Goal: Task Accomplishment & Management: Complete application form

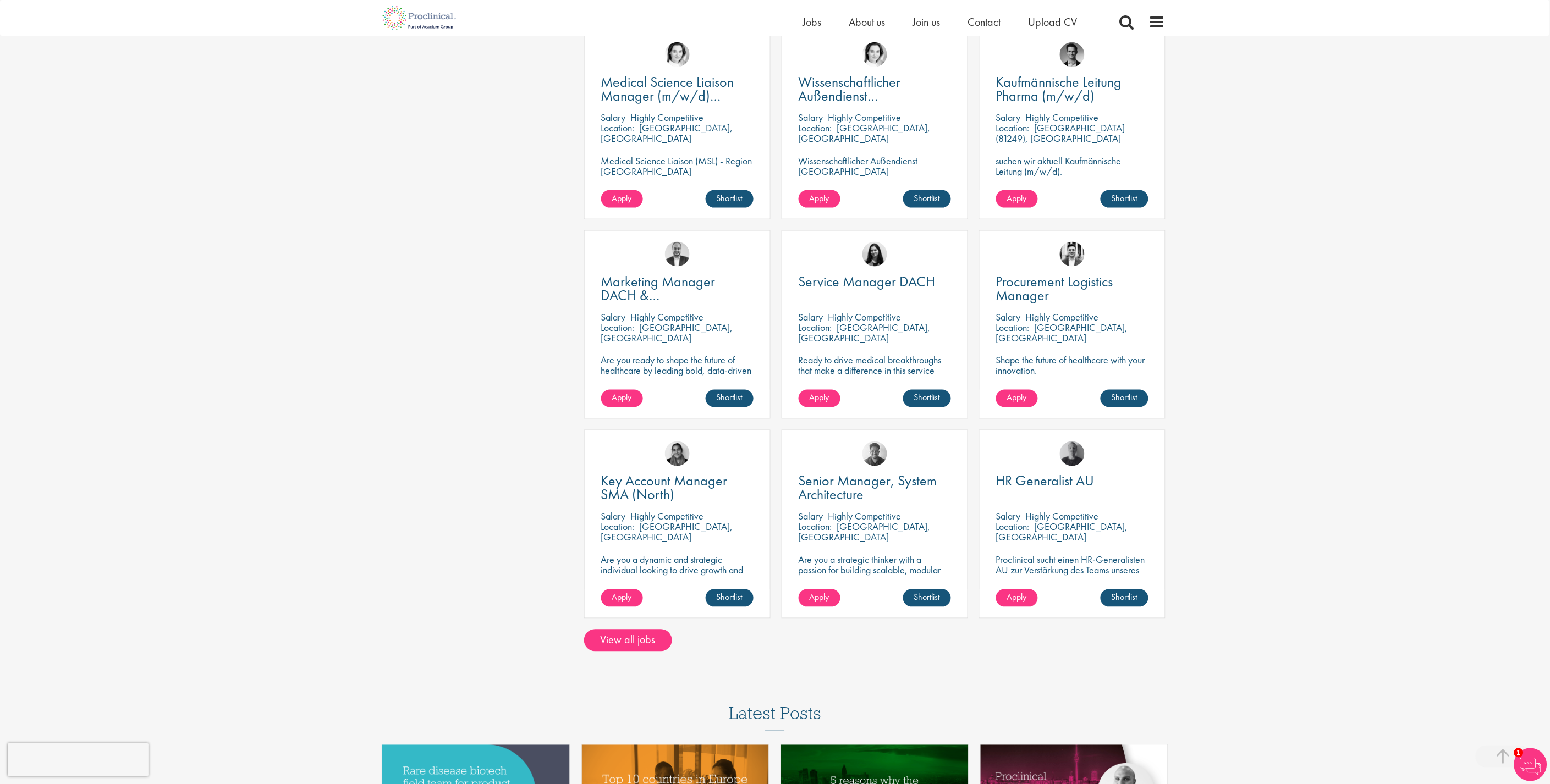
scroll to position [550, 0]
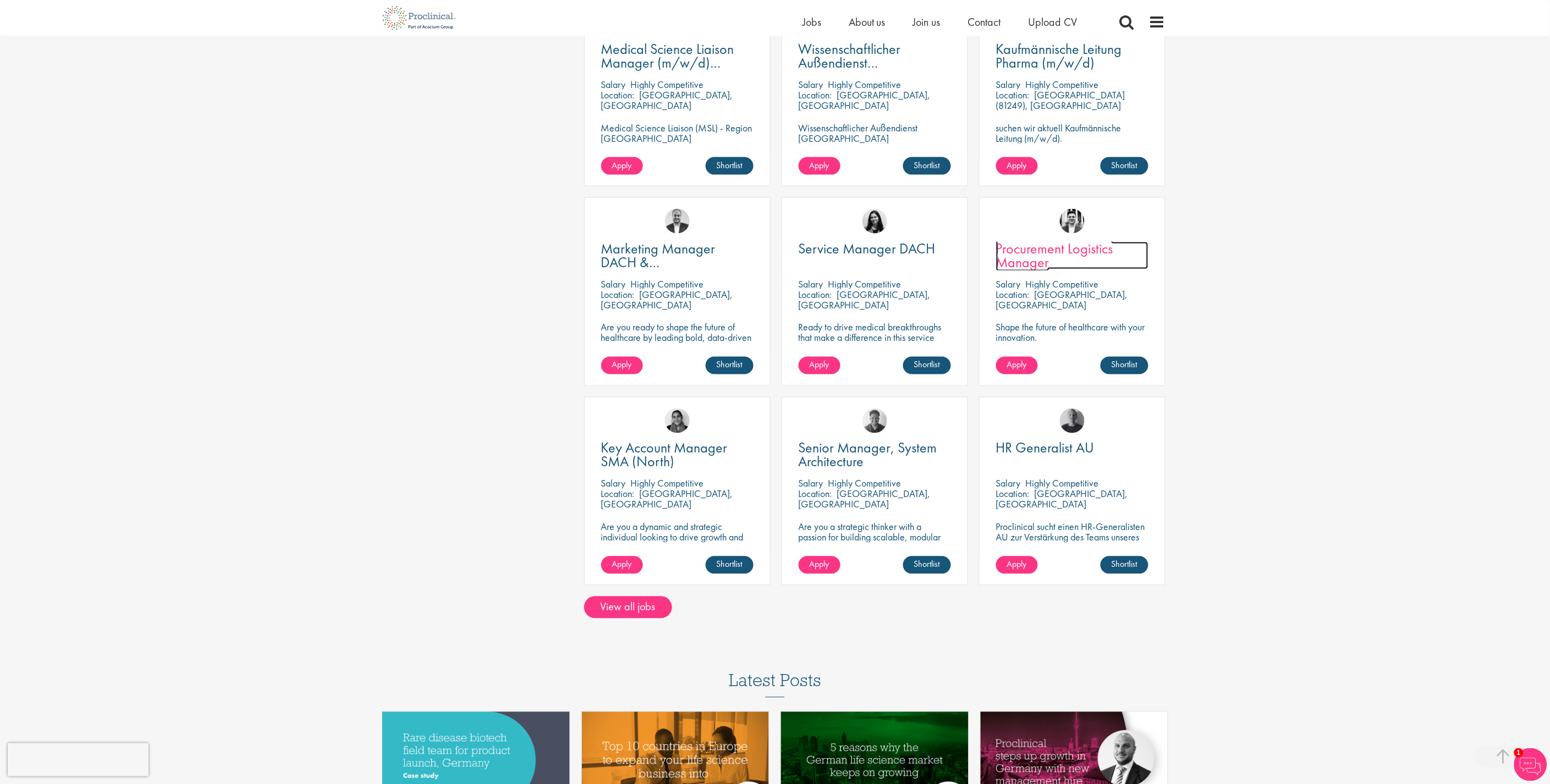
click at [1074, 253] on span "Procurement Logistics Manager" at bounding box center [1055, 255] width 117 height 33
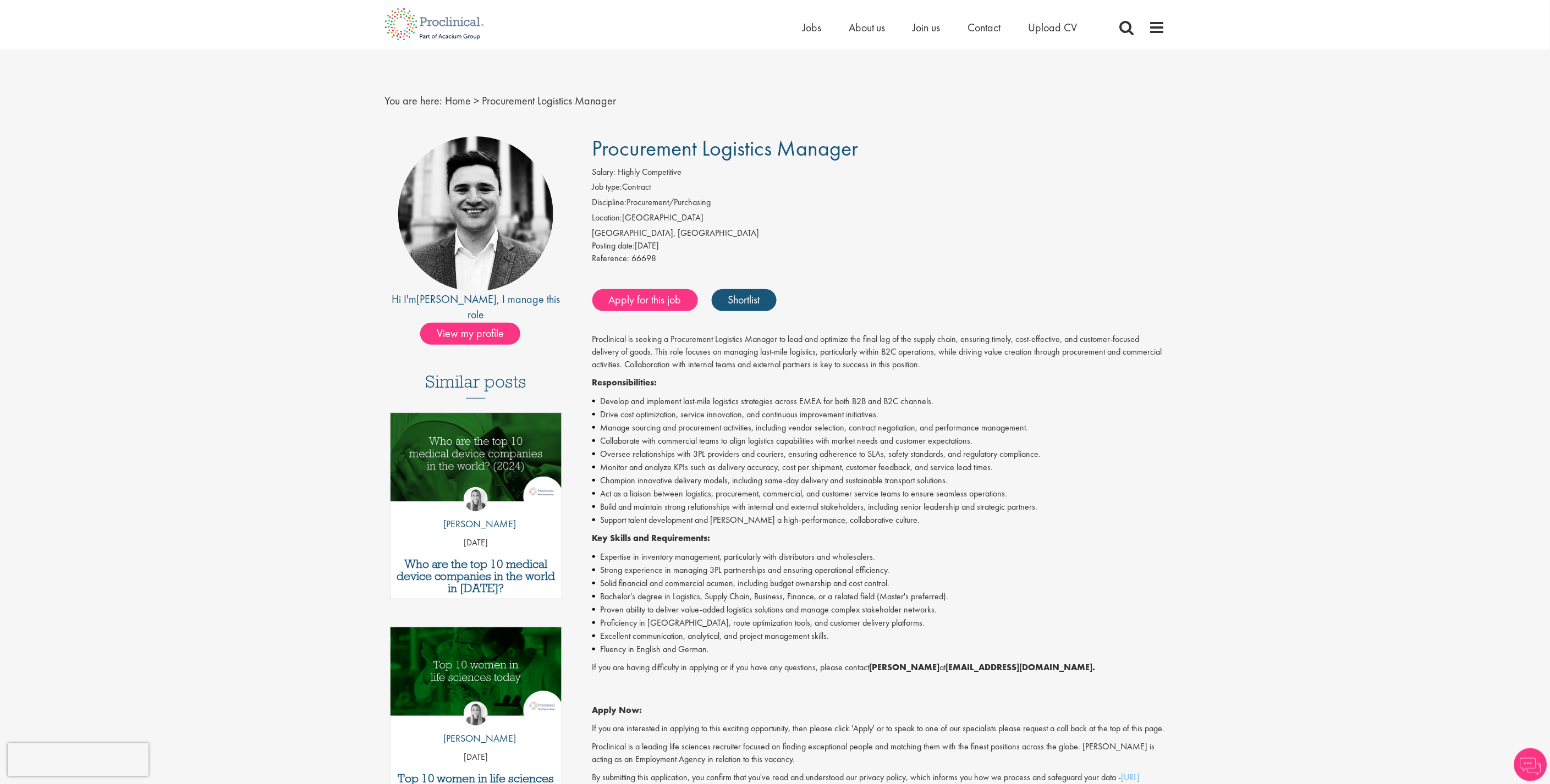
scroll to position [61, 0]
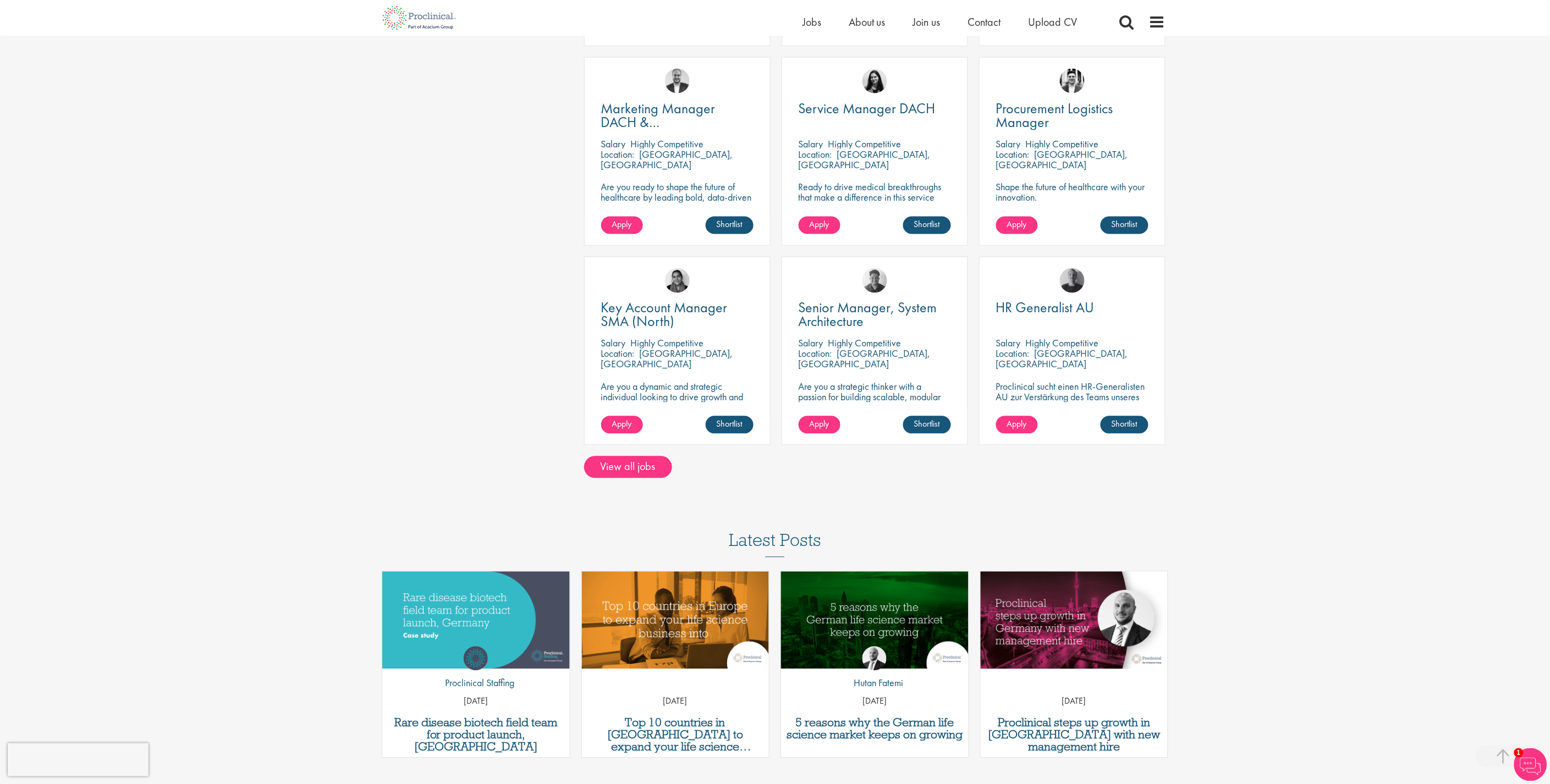
scroll to position [667, 0]
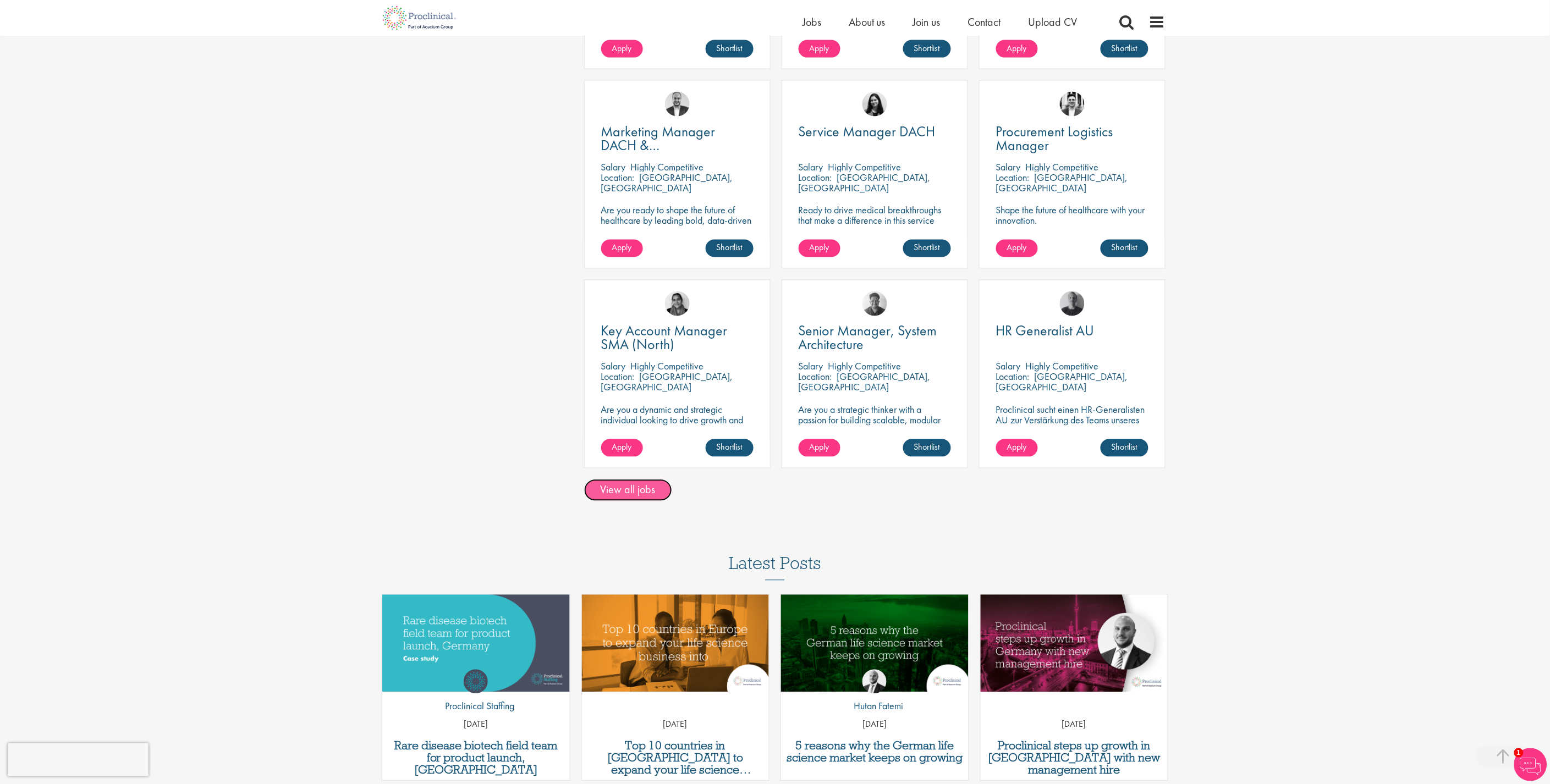
click at [635, 487] on link "View all jobs" at bounding box center [628, 490] width 88 height 22
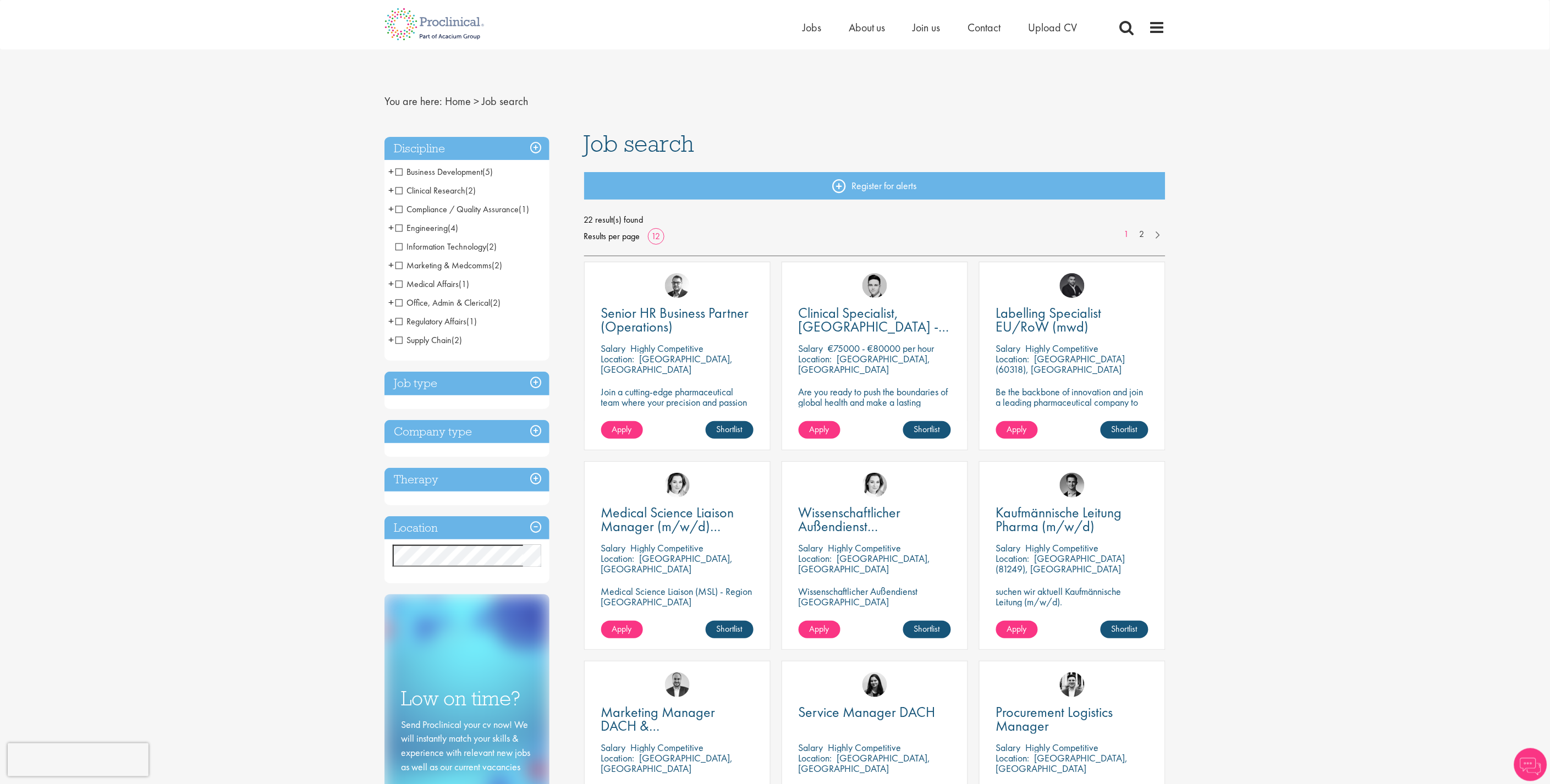
click at [400, 191] on span "Clinical Research" at bounding box center [430, 190] width 70 height 11
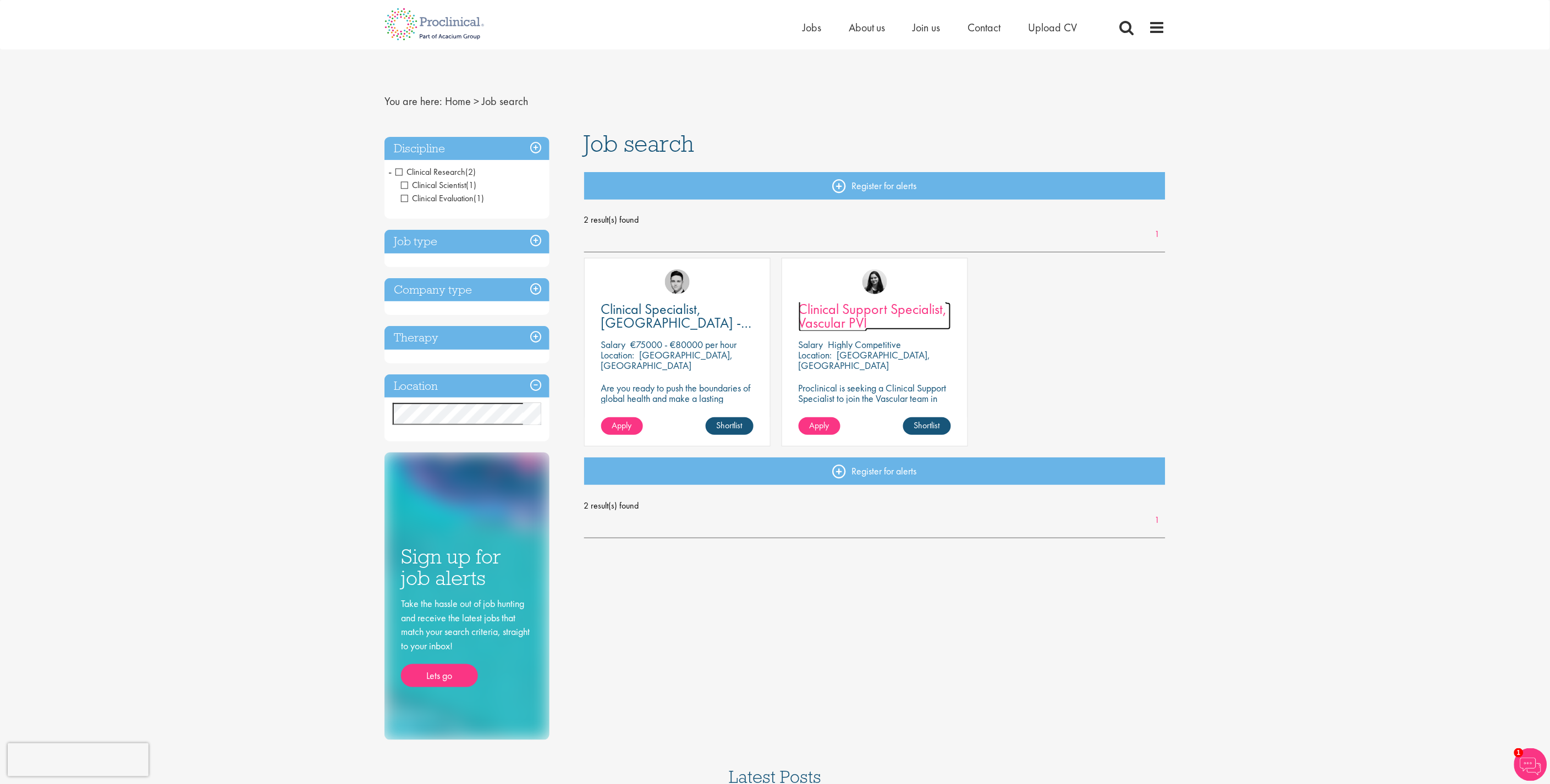
click at [821, 311] on span "Clinical Support Specialist, Vascular PVI" at bounding box center [873, 315] width 148 height 33
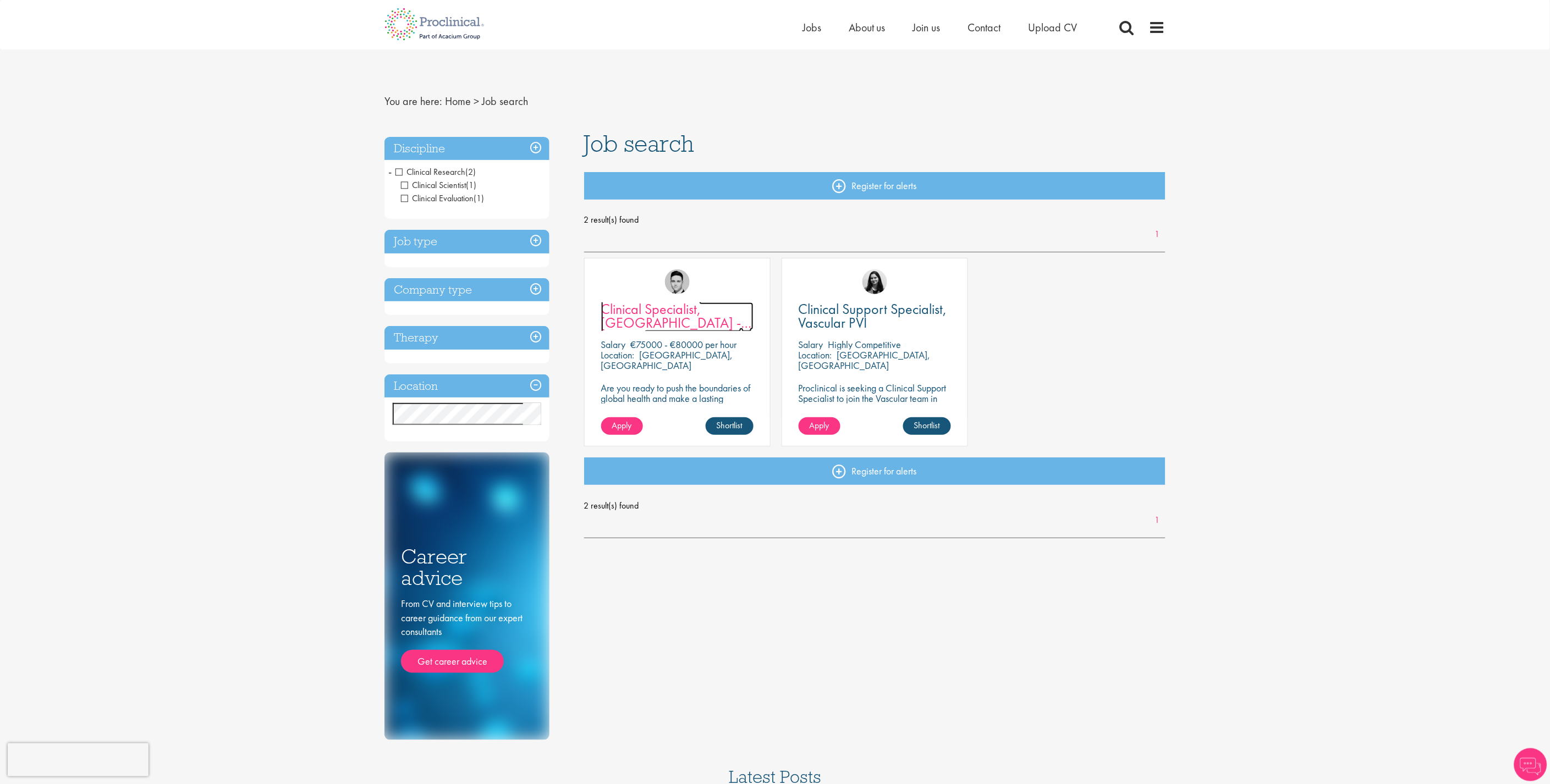
click at [648, 320] on span "Clinical Specialist, [GEOGRAPHIC_DATA] - Cardiac" at bounding box center [676, 322] width 151 height 46
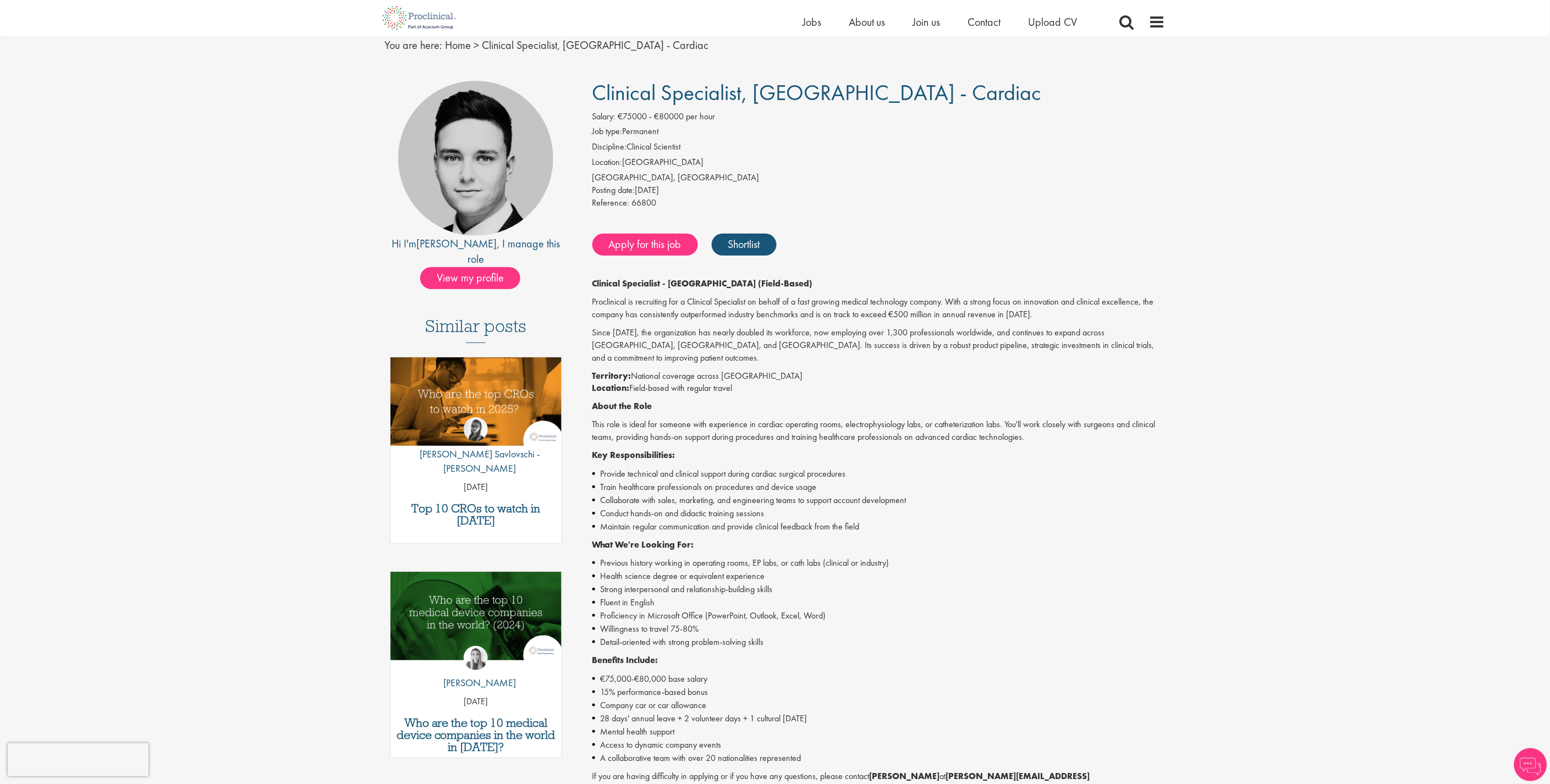
scroll to position [183, 0]
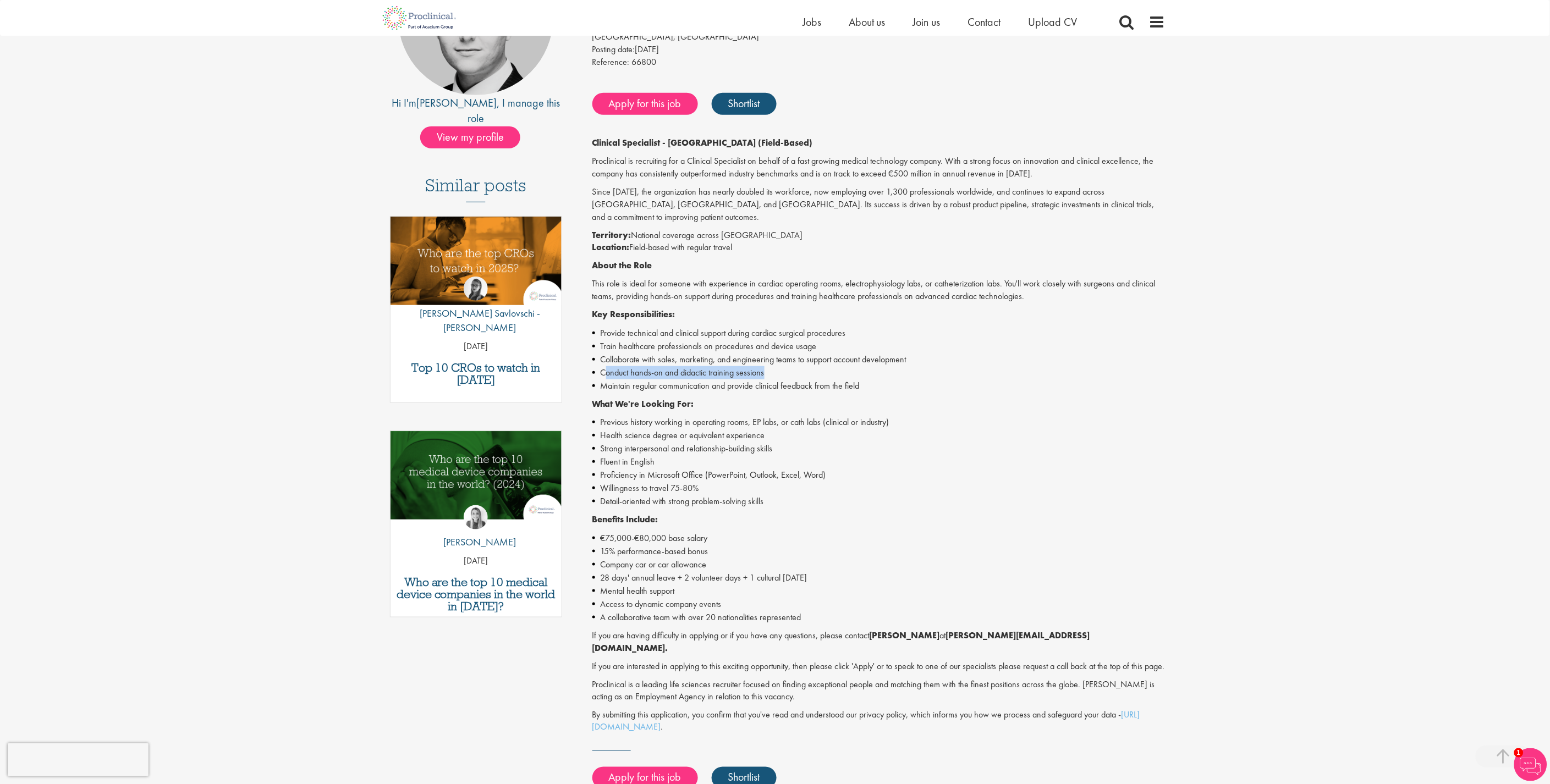
drag, startPoint x: 604, startPoint y: 358, endPoint x: 767, endPoint y: 361, distance: 163.0
click at [767, 366] on li "Conduct hands-on and didactic training sessions" at bounding box center [879, 372] width 574 height 13
drag, startPoint x: 601, startPoint y: 356, endPoint x: 779, endPoint y: 362, distance: 178.1
click at [779, 366] on li "Conduct hands-on and didactic training sessions" at bounding box center [879, 372] width 574 height 13
drag, startPoint x: 779, startPoint y: 362, endPoint x: 747, endPoint y: 358, distance: 32.2
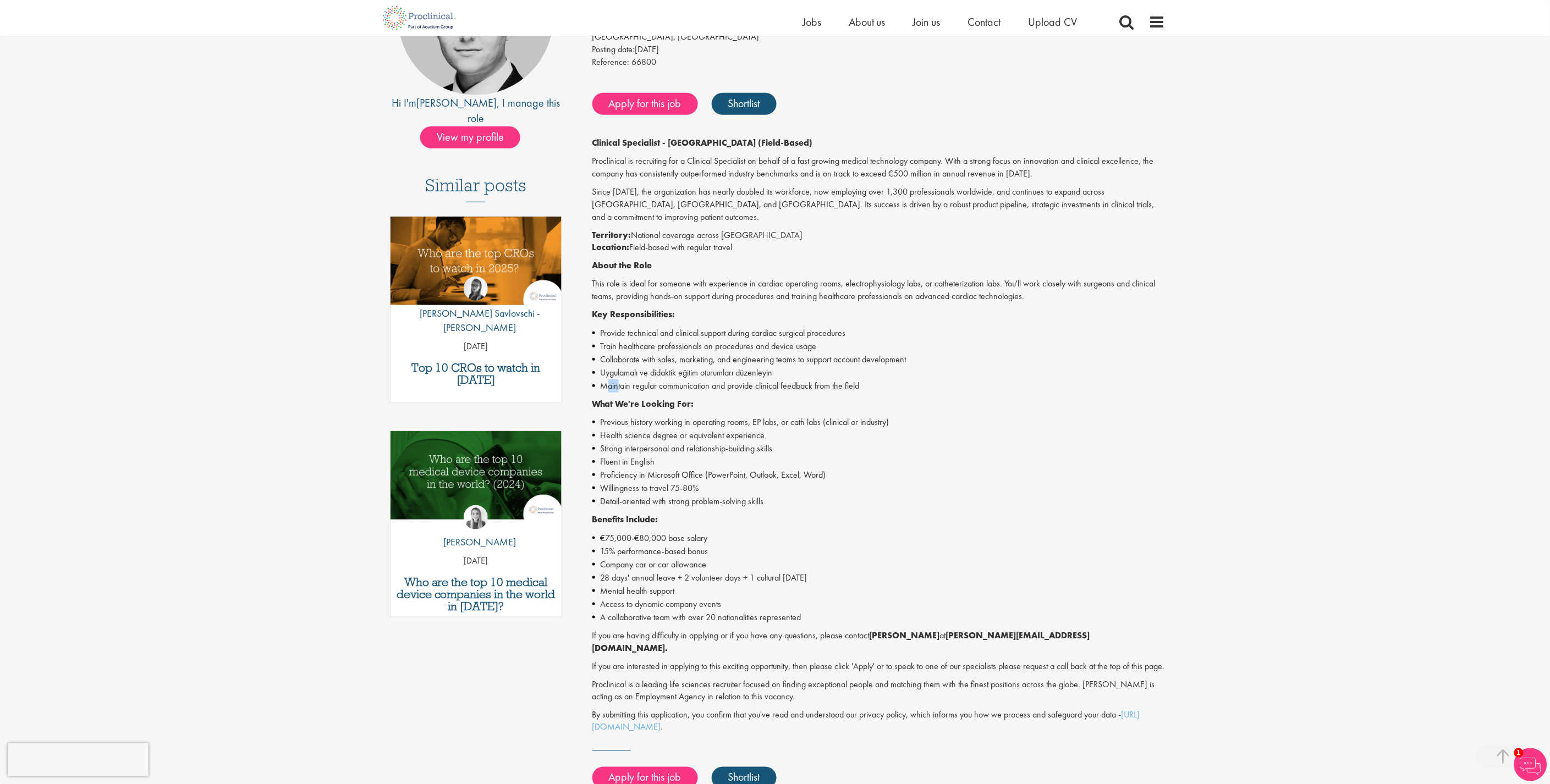
drag, startPoint x: 605, startPoint y: 372, endPoint x: 619, endPoint y: 377, distance: 14.9
click at [619, 380] on li "Maintain regular communication and provide clinical feedback from the field" at bounding box center [879, 386] width 574 height 13
click at [654, 381] on div "Clinical Specialist - Germany (Field-Based) Proclinical is recruiting for a Cli…" at bounding box center [879, 435] width 574 height 597
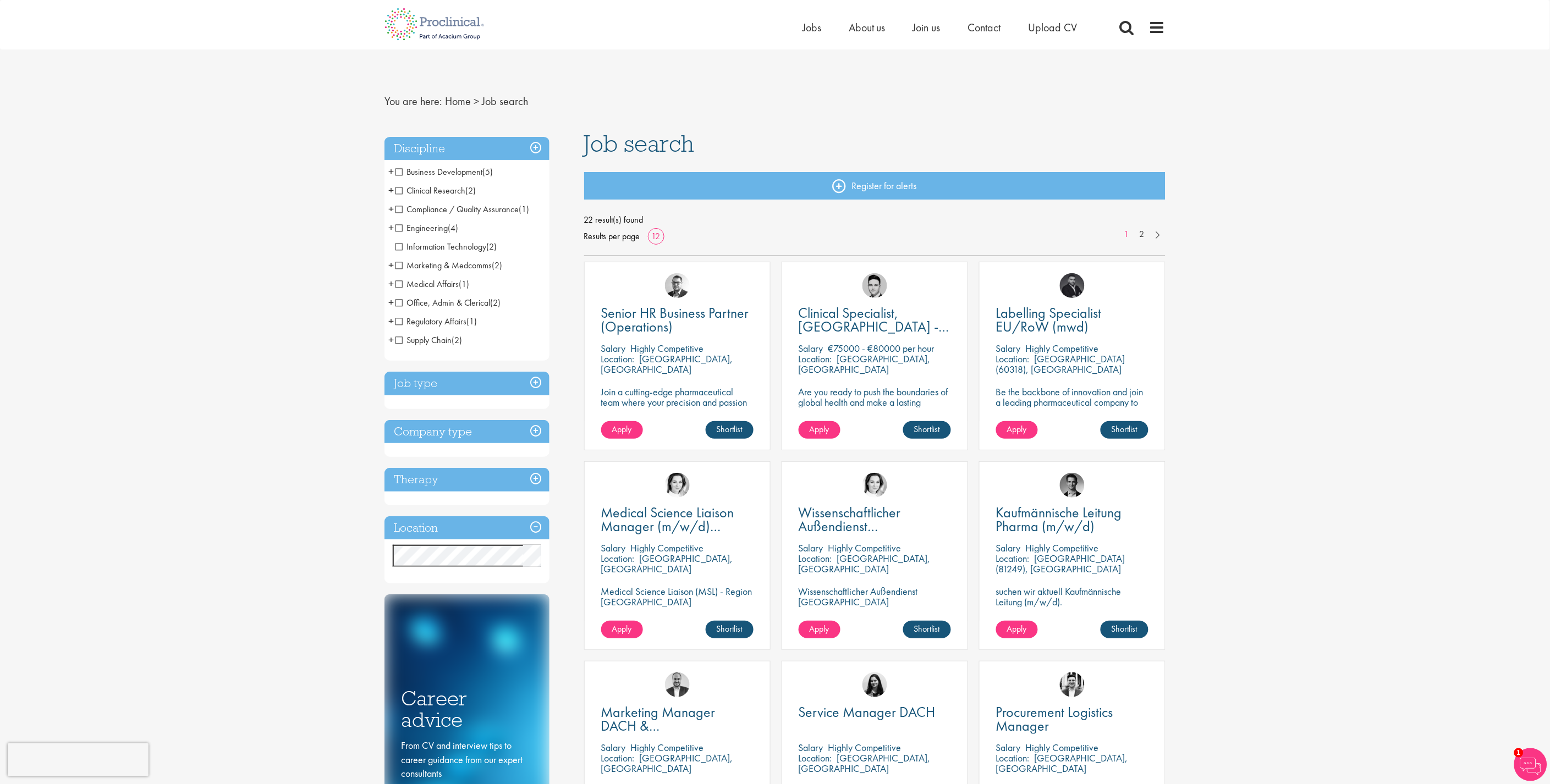
click at [397, 284] on span "Medical Affairs" at bounding box center [427, 284] width 64 height 11
click at [429, 321] on span "Regulatory Affairs" at bounding box center [431, 321] width 71 height 11
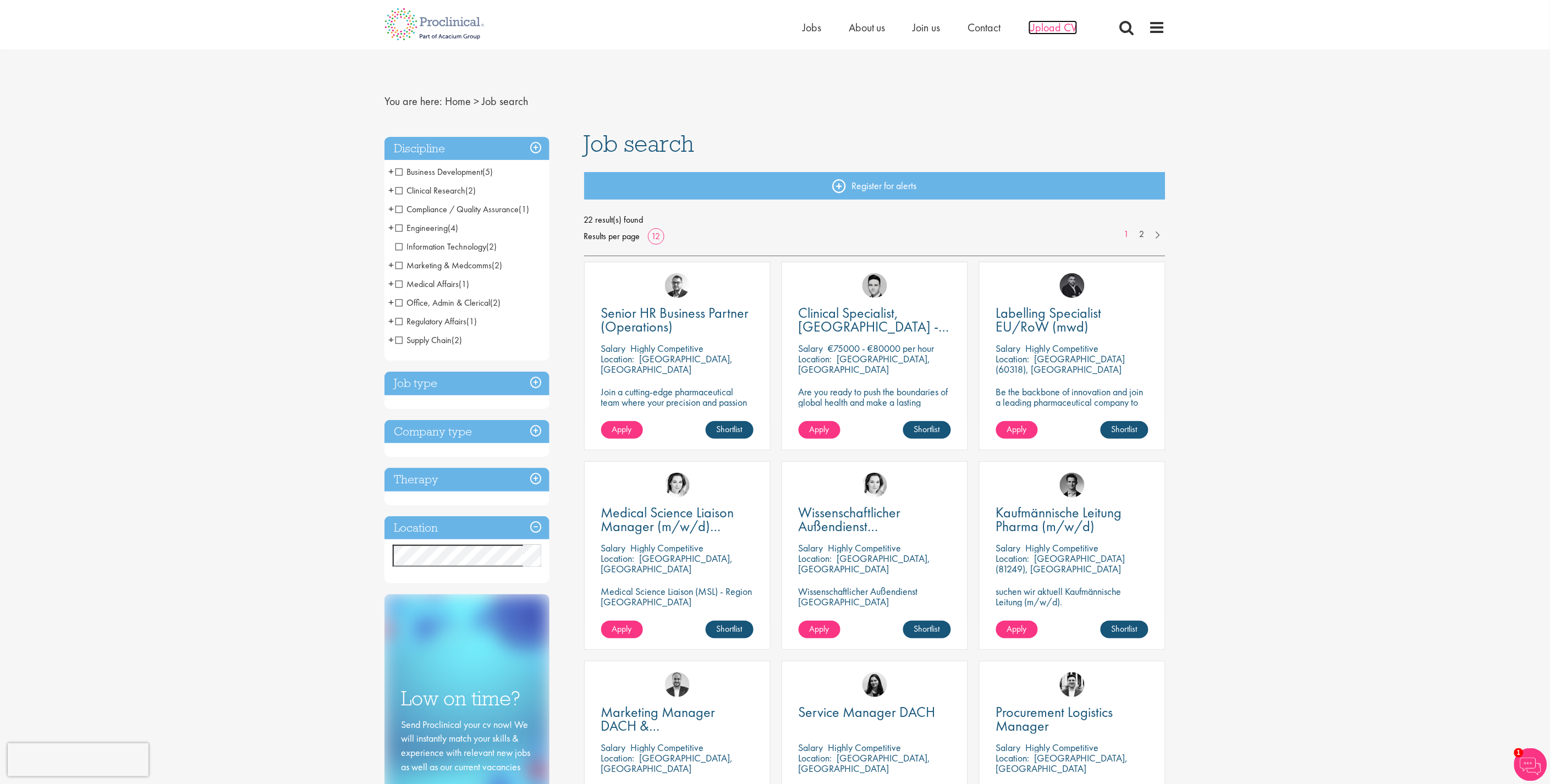
click at [1063, 27] on span "Upload CV" at bounding box center [1053, 27] width 49 height 14
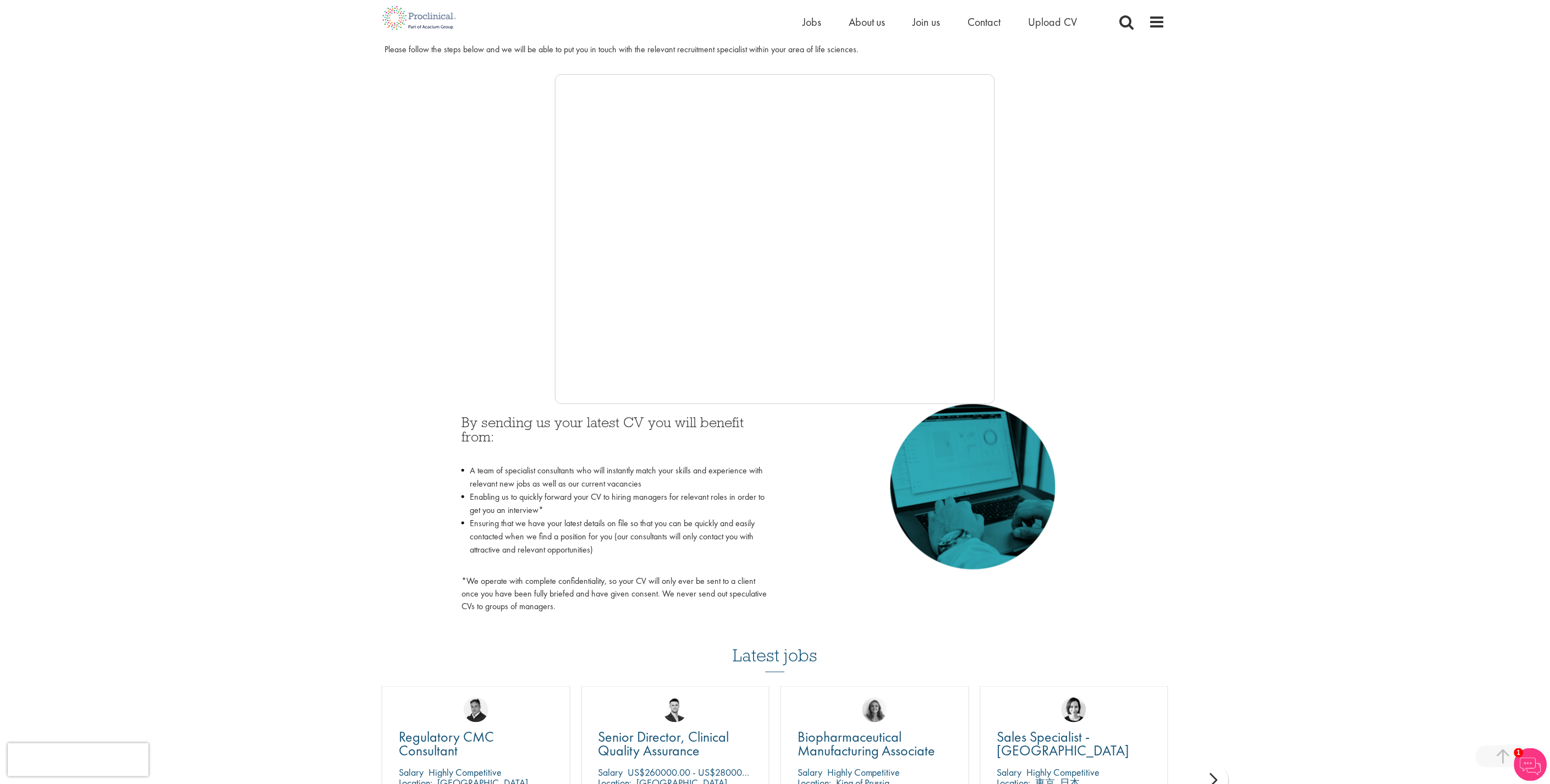
scroll to position [122, 0]
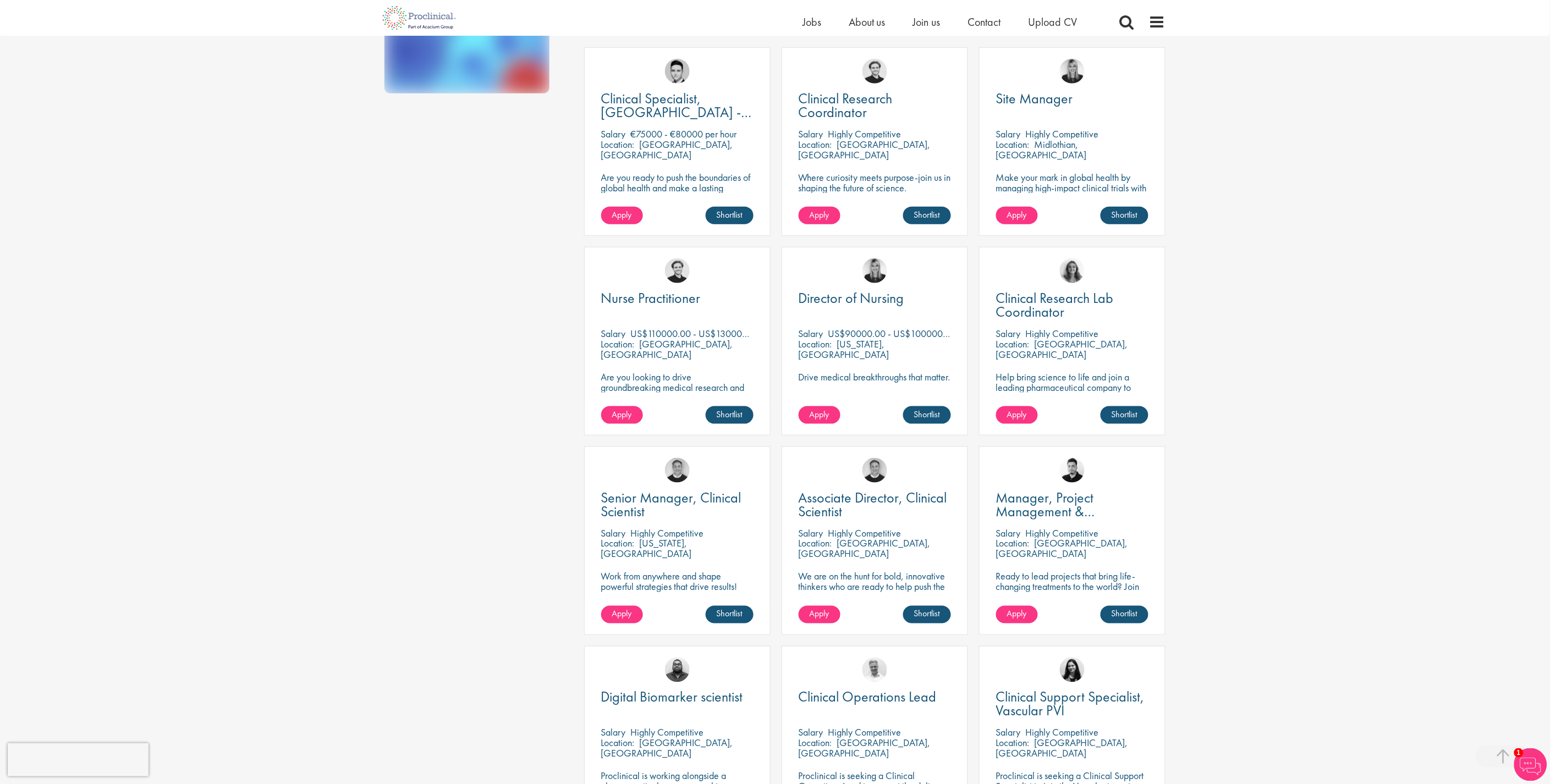
scroll to position [366, 0]
